Goal: Task Accomplishment & Management: Use online tool/utility

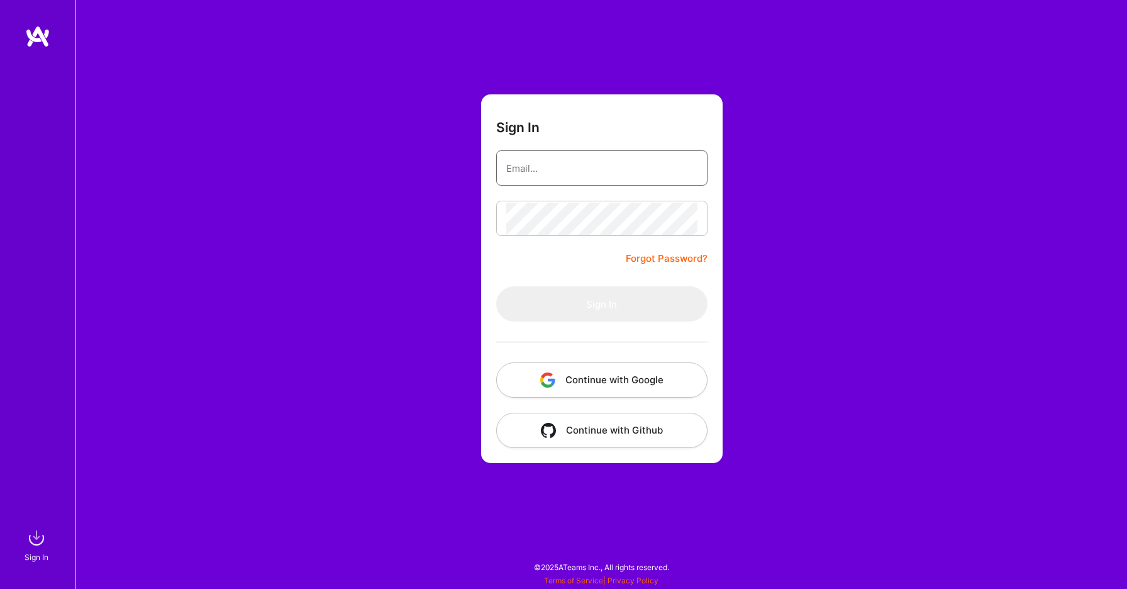
type input "[PERSON_NAME][EMAIL_ADDRESS][DOMAIN_NAME]"
click at [580, 304] on button "Sign In" at bounding box center [601, 303] width 211 height 35
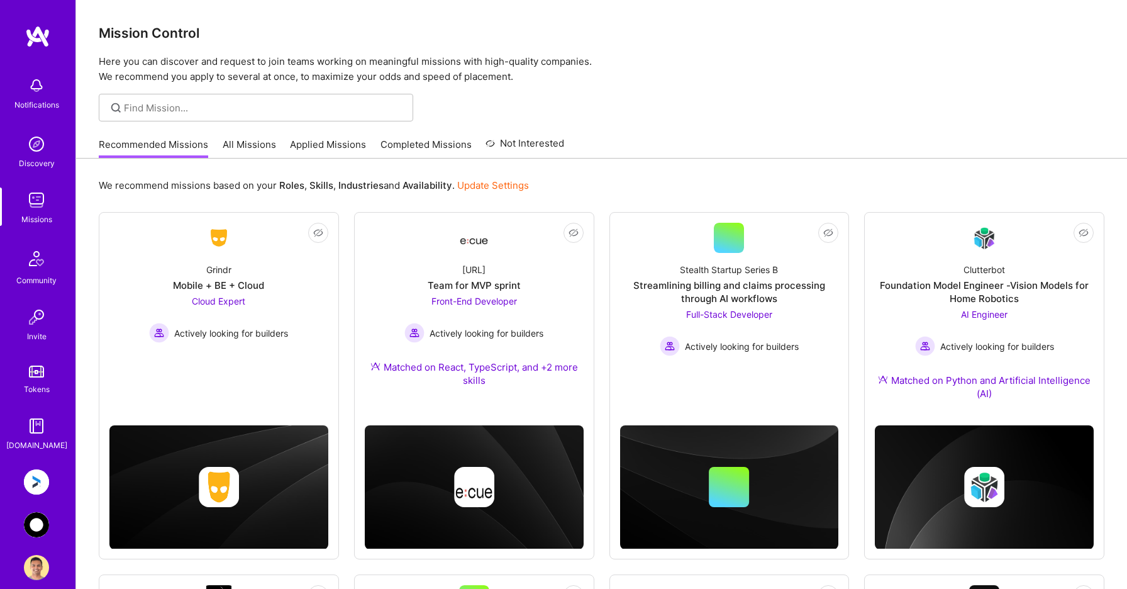
click at [35, 527] on img at bounding box center [36, 524] width 25 height 25
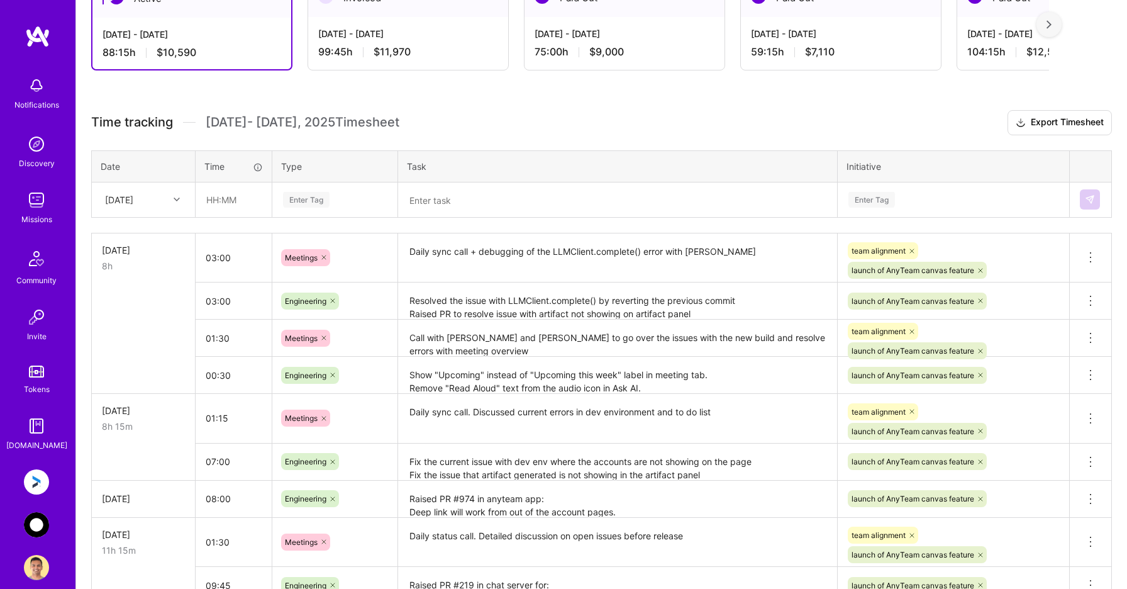
scroll to position [255, 0]
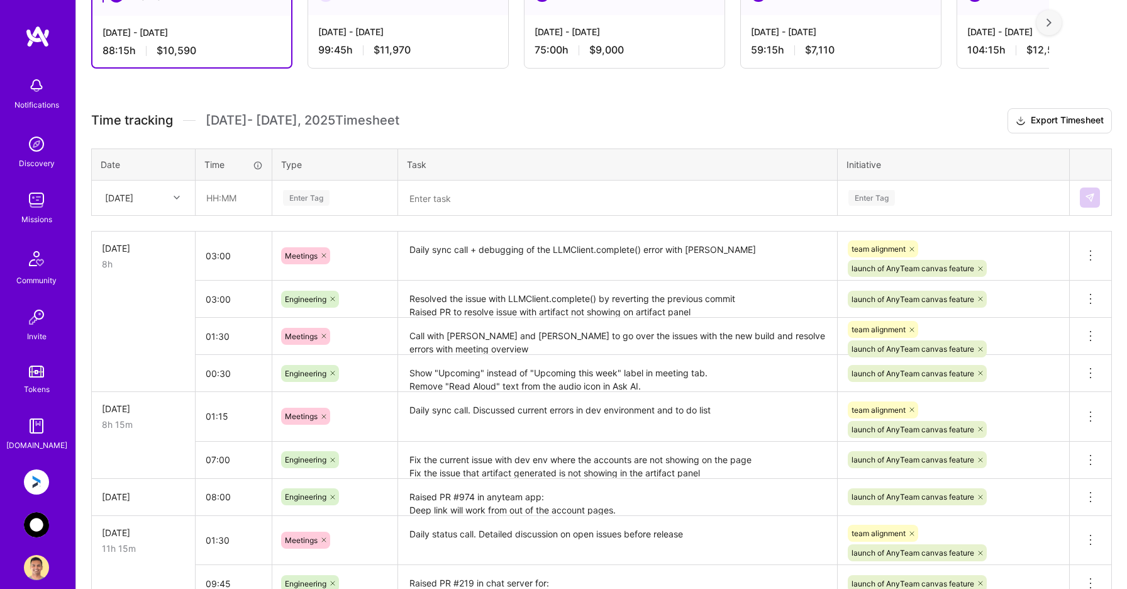
click at [158, 199] on div "[DATE]" at bounding box center [134, 197] width 70 height 21
click at [133, 374] on div "[DATE]" at bounding box center [143, 370] width 102 height 23
click at [237, 203] on input "text" at bounding box center [233, 197] width 75 height 33
type input "04:30"
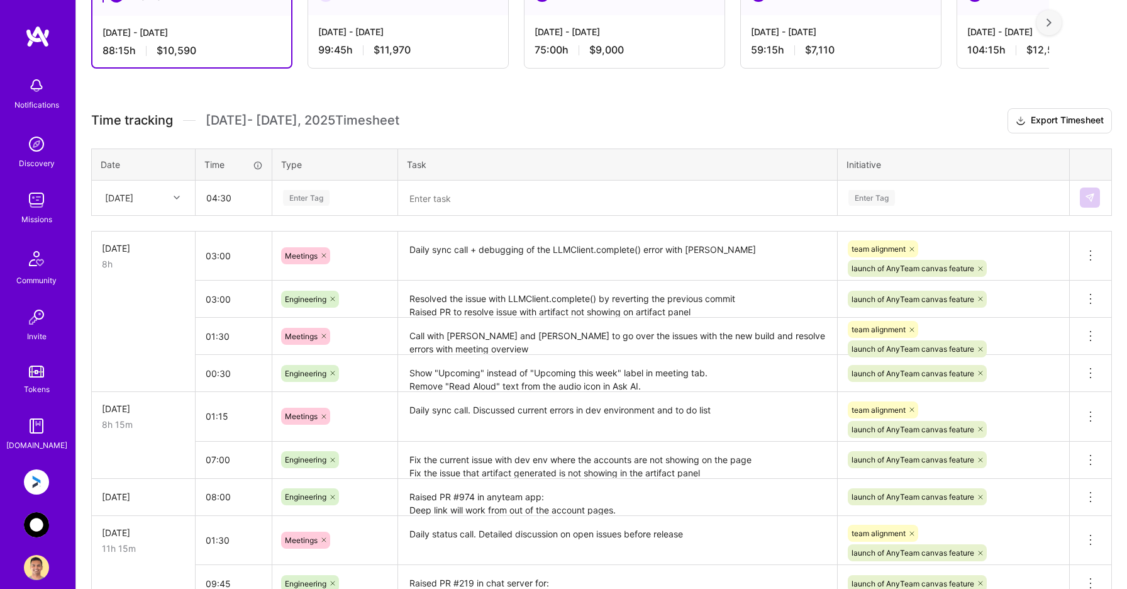
click at [311, 199] on div "Enter Tag" at bounding box center [306, 198] width 47 height 20
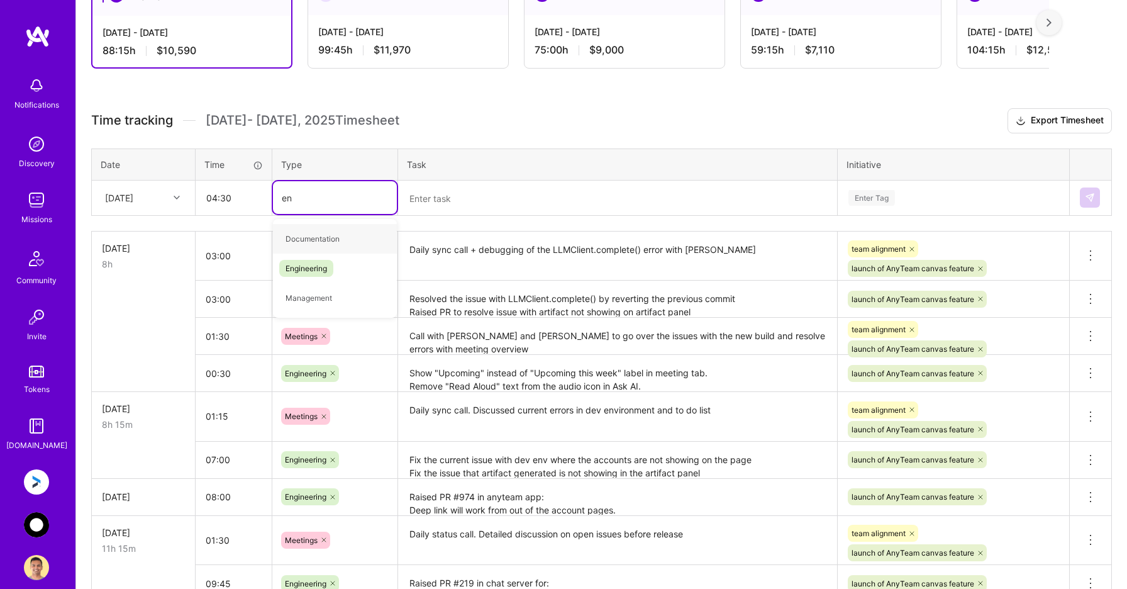
type input "eng"
click at [323, 241] on span "Engineering" at bounding box center [306, 238] width 54 height 17
click at [449, 188] on textarea at bounding box center [617, 198] width 437 height 33
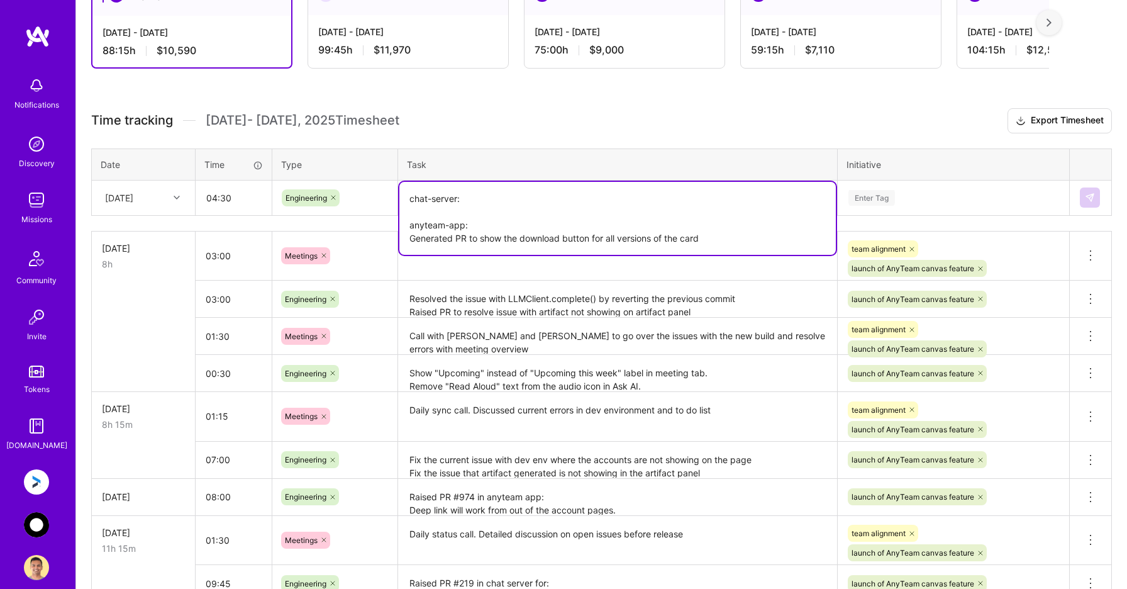
type textarea "chat-server: anyteam-app: Generated PR to show the download button for all vers…"
click at [879, 201] on div "Enter Tag" at bounding box center [872, 198] width 47 height 20
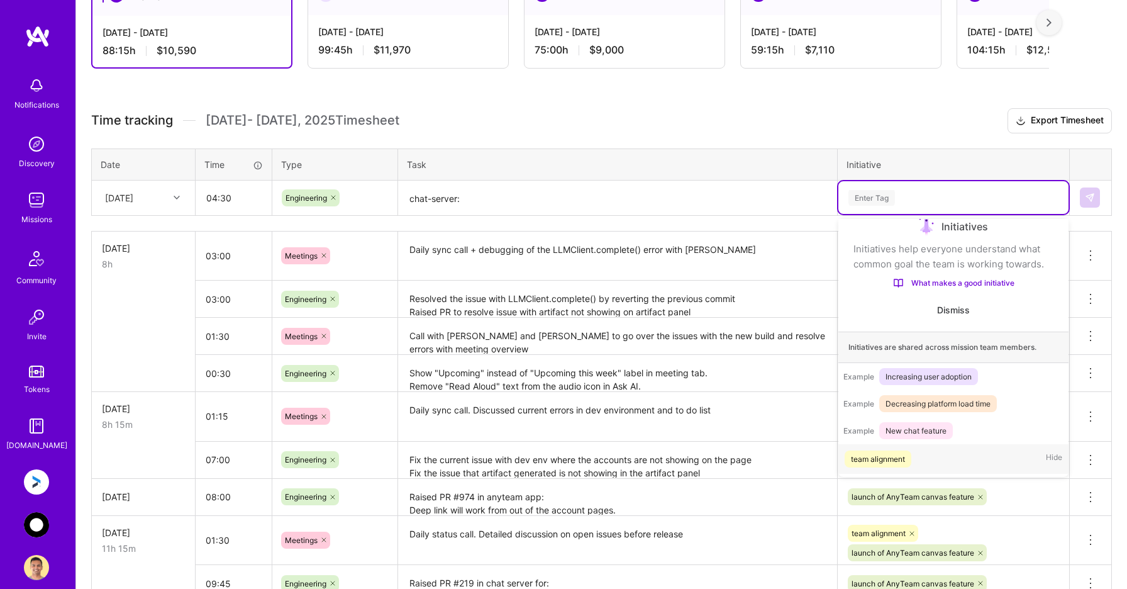
scroll to position [21, 0]
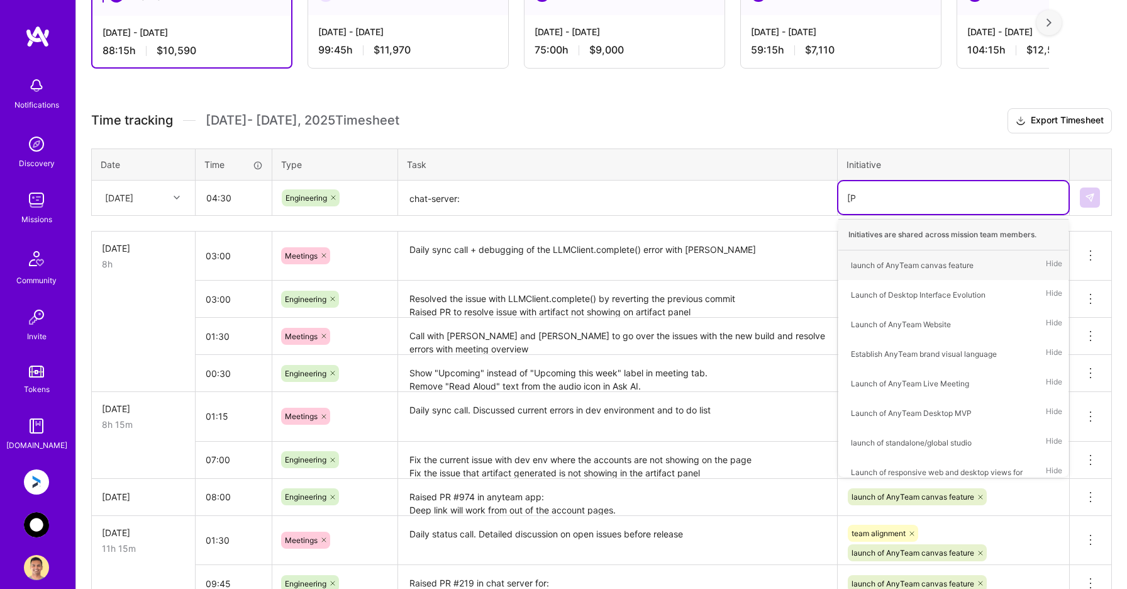
type input "laun"
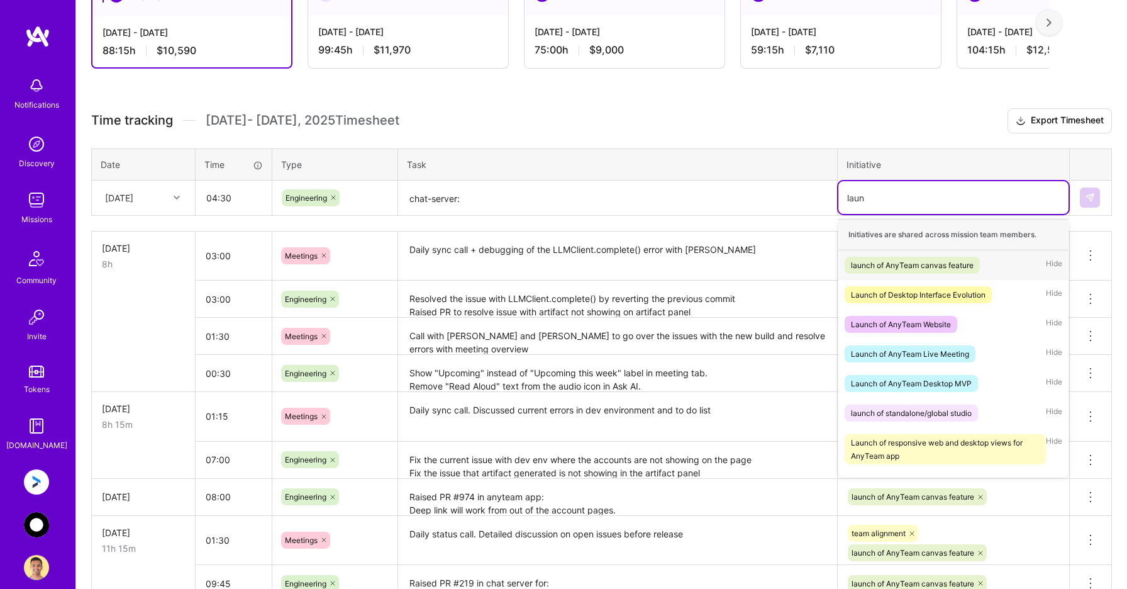
click at [915, 267] on div "launch of AnyTeam canvas feature" at bounding box center [912, 265] width 123 height 13
